Goal: Information Seeking & Learning: Learn about a topic

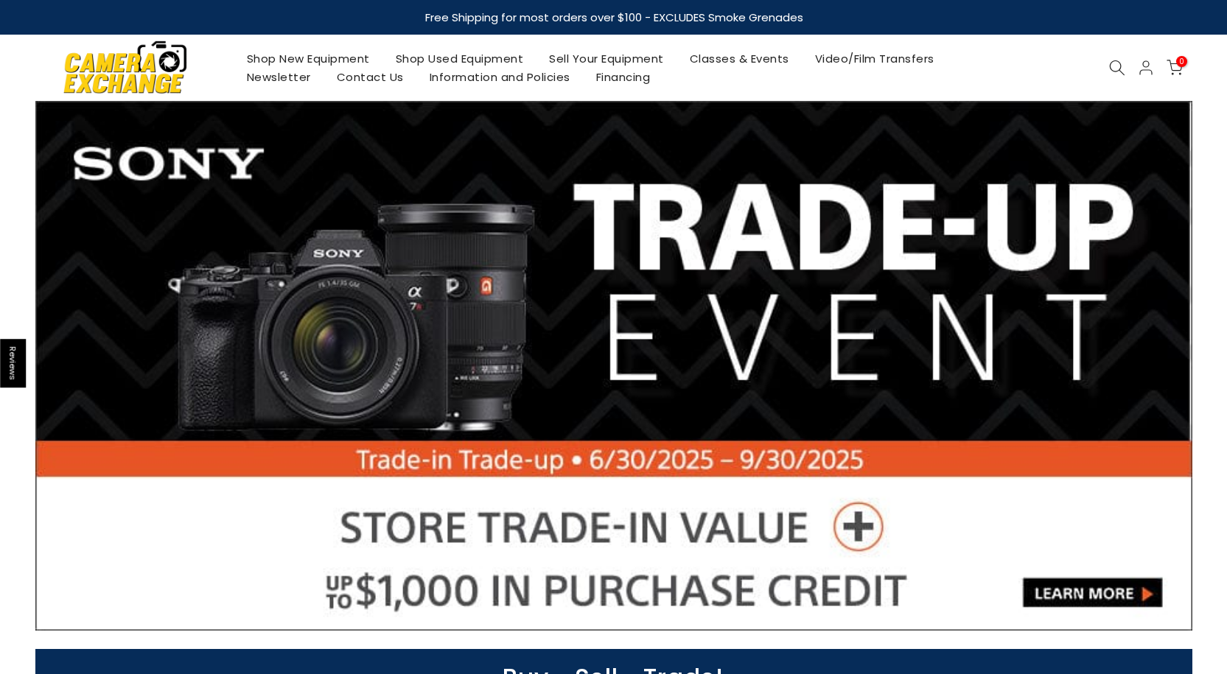
drag, startPoint x: 0, startPoint y: 0, endPoint x: 465, endPoint y: 60, distance: 468.8
click at [465, 60] on link "Shop Used Equipment" at bounding box center [459, 58] width 154 height 18
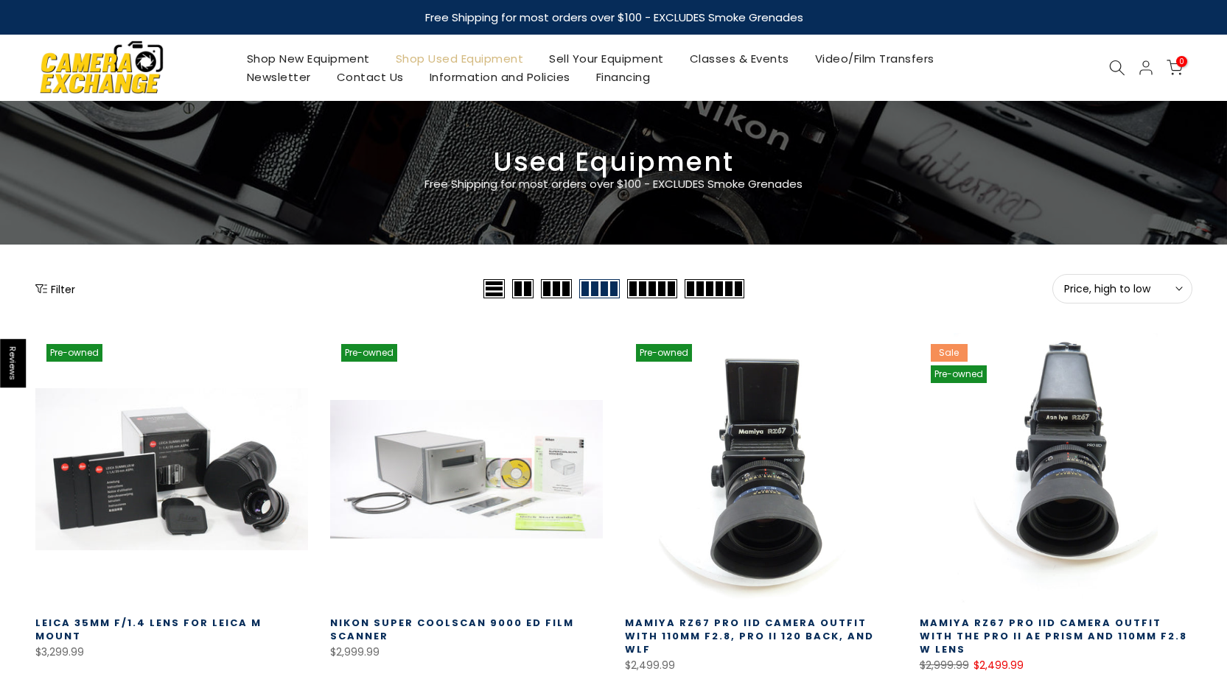
click at [1068, 286] on span "Price, high to low" at bounding box center [1122, 288] width 116 height 13
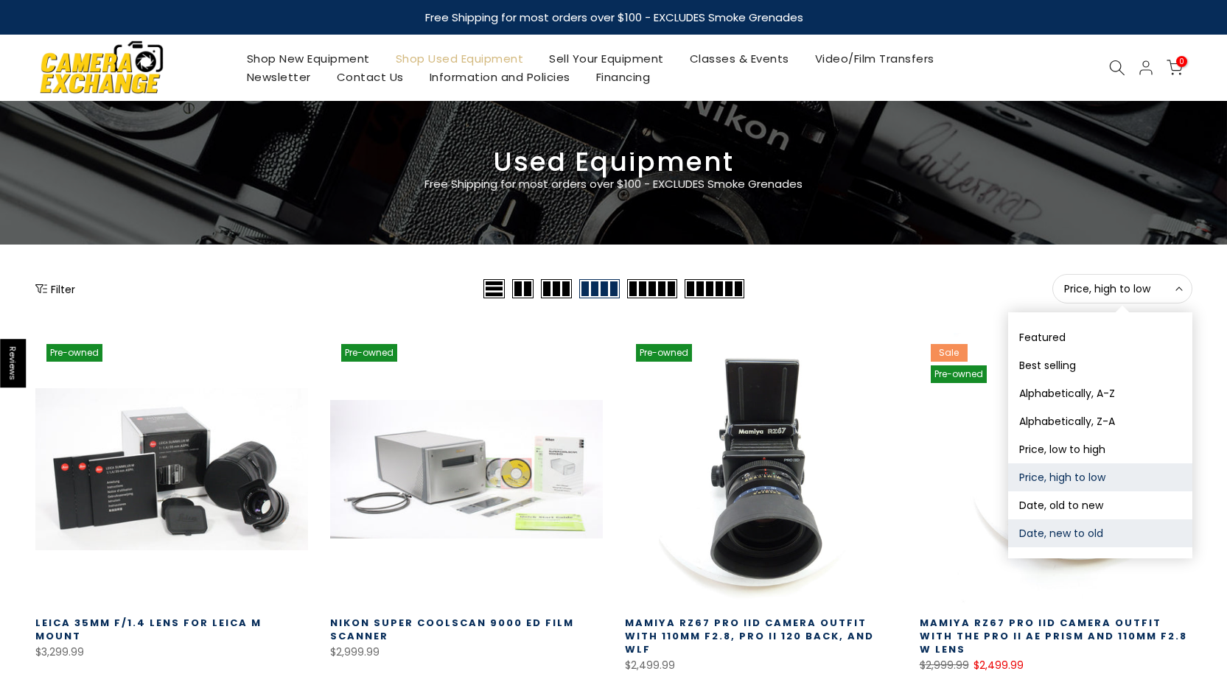
click at [1062, 530] on button "Date, new to old" at bounding box center [1100, 533] width 184 height 28
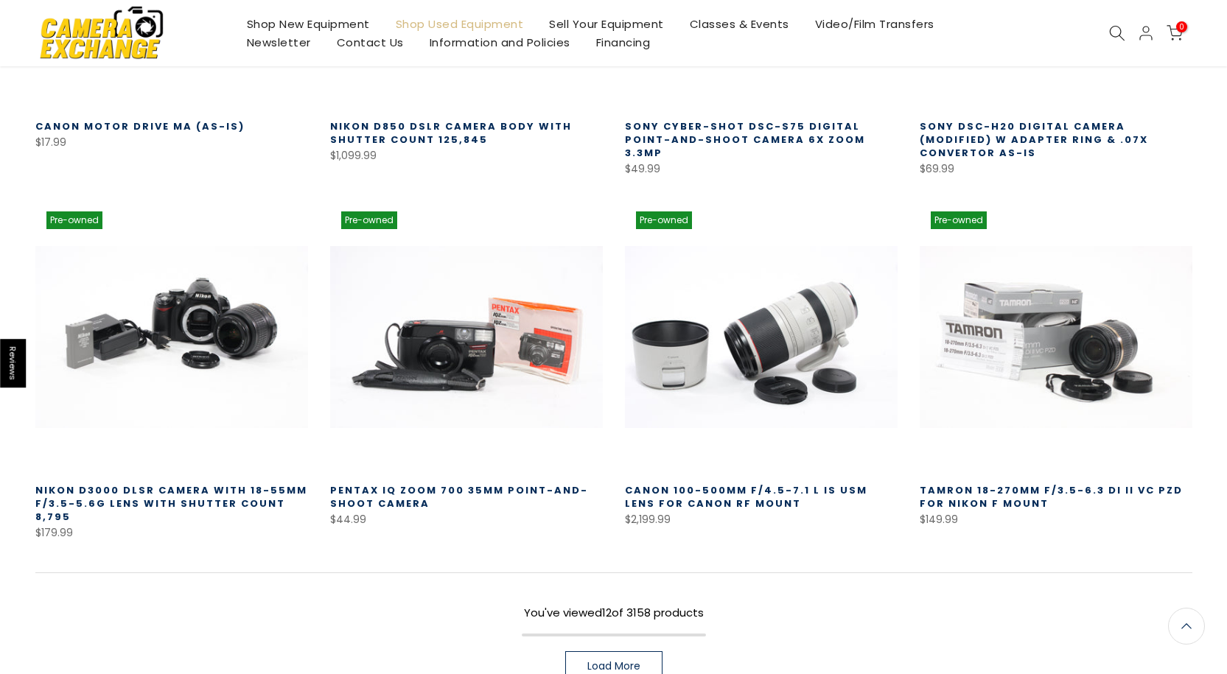
scroll to position [849, 0]
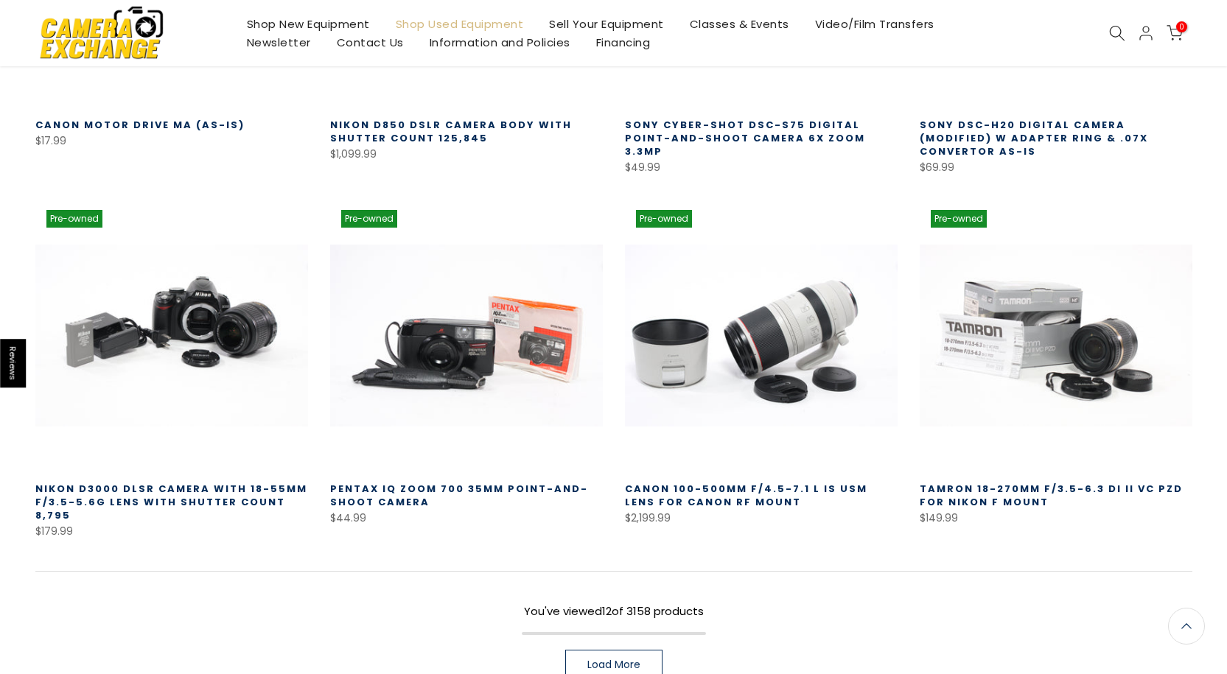
click at [631, 659] on span "Load More" at bounding box center [613, 664] width 53 height 10
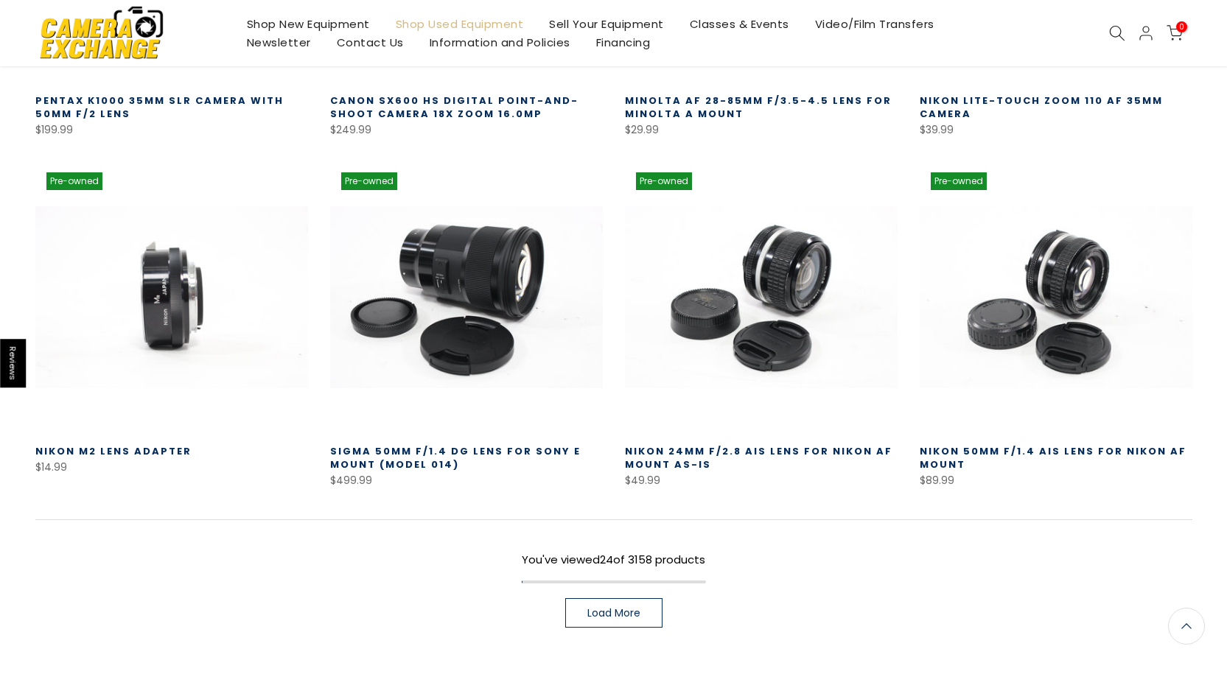
scroll to position [1954, 0]
